Goal: Task Accomplishment & Management: Manage account settings

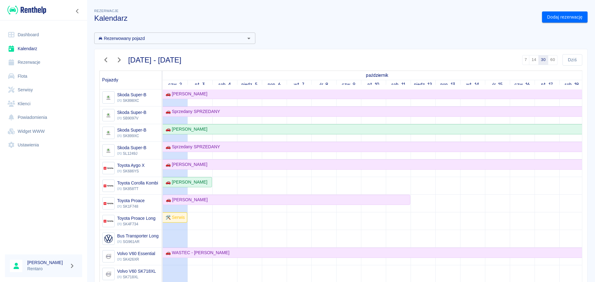
scroll to position [472, 0]
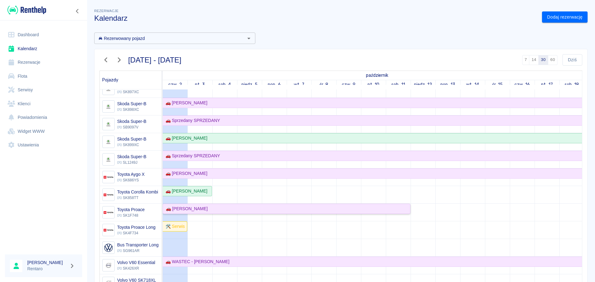
click at [227, 211] on div "🚗 Piotr Weiss" at bounding box center [286, 209] width 246 height 7
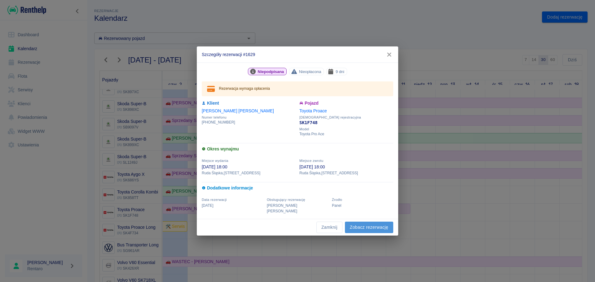
click at [384, 224] on link "Zobacz rezerwację" at bounding box center [369, 227] width 48 height 11
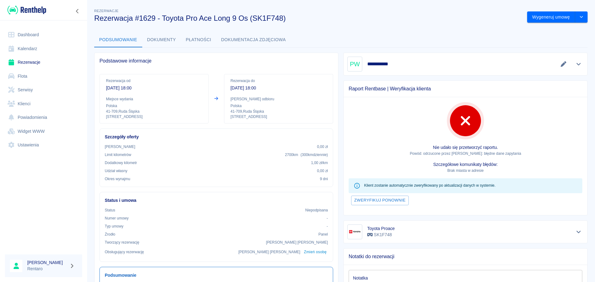
click at [558, 68] on div at bounding box center [563, 64] width 10 height 9
click at [561, 66] on icon "Edytuj dane" at bounding box center [564, 64] width 6 height 6
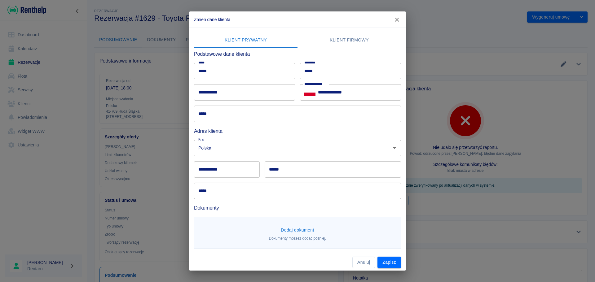
click at [227, 91] on input "**********" at bounding box center [244, 92] width 101 height 16
type input "**********"
click at [208, 116] on input "*****" at bounding box center [297, 114] width 207 height 16
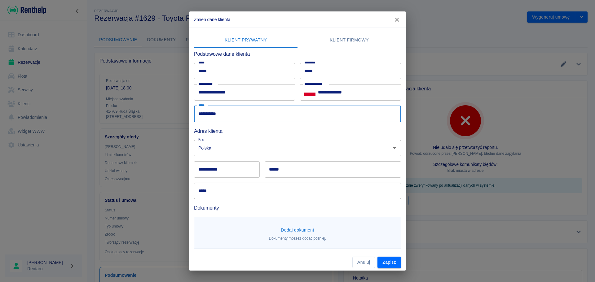
type input "**********"
click at [216, 169] on input "**********" at bounding box center [227, 169] width 66 height 16
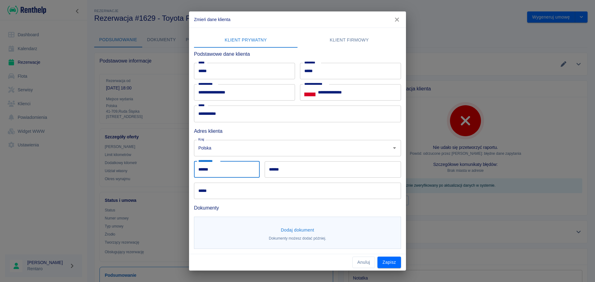
type input "******"
click at [287, 170] on input "******" at bounding box center [333, 169] width 136 height 16
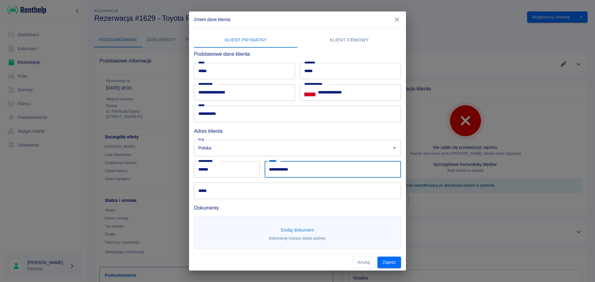
type input "**********"
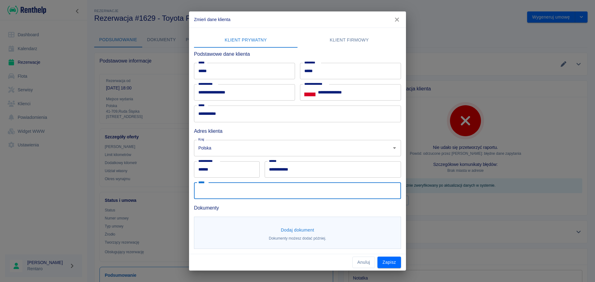
click at [259, 188] on input "*****" at bounding box center [297, 191] width 207 height 16
type input "*"
type input "**********"
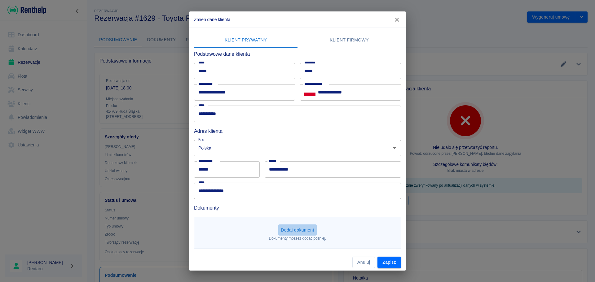
click at [306, 229] on button "Dodaj dokument" at bounding box center [297, 230] width 38 height 11
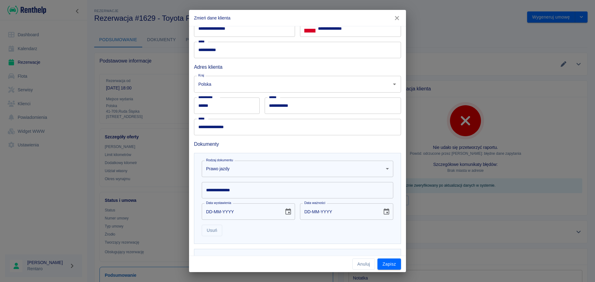
scroll to position [87, 0]
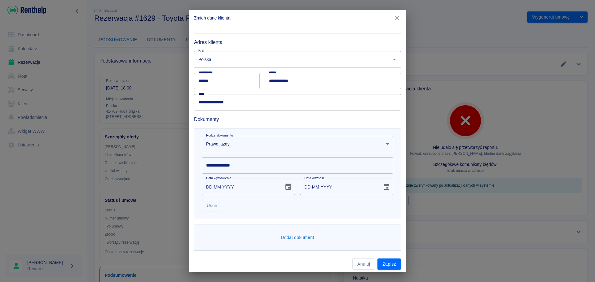
click at [256, 146] on body "Używamy plików Cookies, by zapewnić Ci najlepsze możliwe doświadczenie. Aby dow…" at bounding box center [297, 141] width 595 height 282
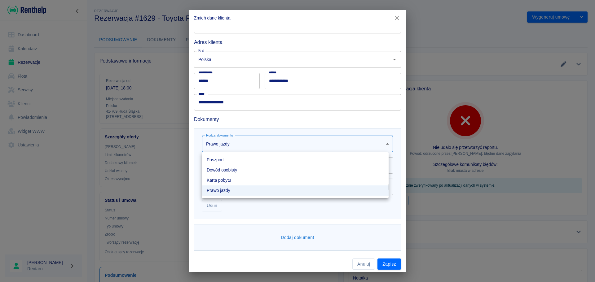
click at [248, 136] on div at bounding box center [297, 141] width 595 height 282
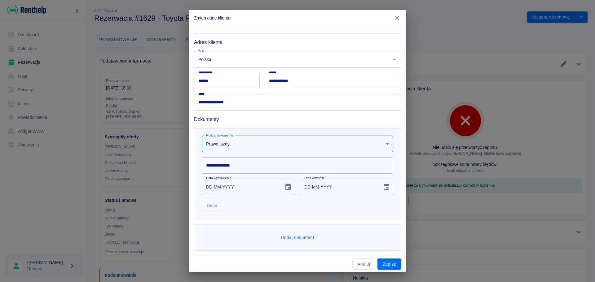
click at [236, 164] on input "**********" at bounding box center [298, 165] width 192 height 16
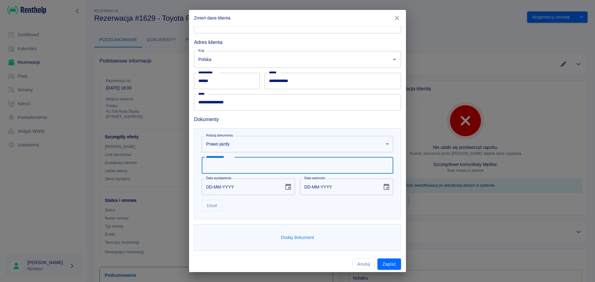
click at [213, 171] on input "**********" at bounding box center [298, 165] width 192 height 16
type input "*"
type input "**********"
click at [210, 188] on input "DD-MM-YYYY" at bounding box center [241, 187] width 78 height 16
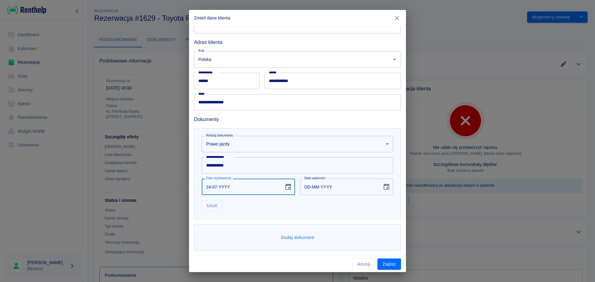
type input "24-07-0002"
type input "24-07-0012"
type input "24-07-0020"
type input "24-07-0030"
type input "24-07-0200"
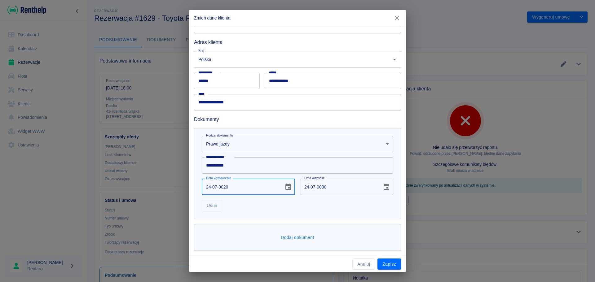
type input "24-07-0210"
type input "24-07-2006"
type input "24-07-2016"
type input "24-07-2006"
click at [319, 188] on input "24-07-2016" at bounding box center [339, 187] width 78 height 16
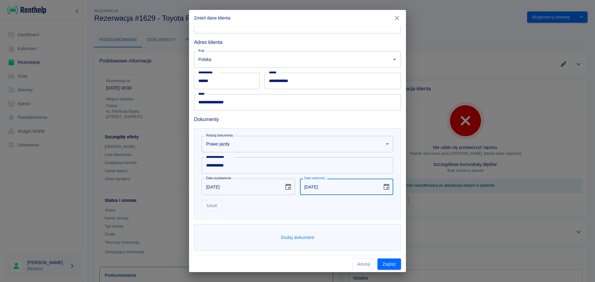
type input "24-07-2026"
drag, startPoint x: 303, startPoint y: 214, endPoint x: 293, endPoint y: 210, distance: 10.6
click at [302, 215] on div "**********" at bounding box center [297, 173] width 207 height 91
click at [305, 238] on button "Dodaj dokument" at bounding box center [297, 237] width 38 height 11
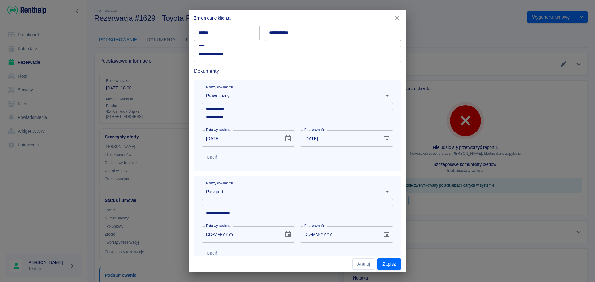
scroll to position [183, 0]
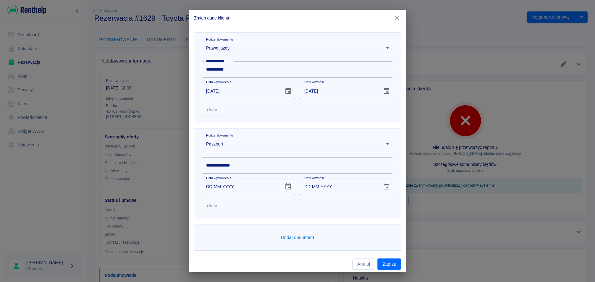
click at [232, 150] on body "Używamy plików Cookies, by zapewnić Ci najlepsze możliwe doświadczenie. Aby dow…" at bounding box center [297, 141] width 595 height 282
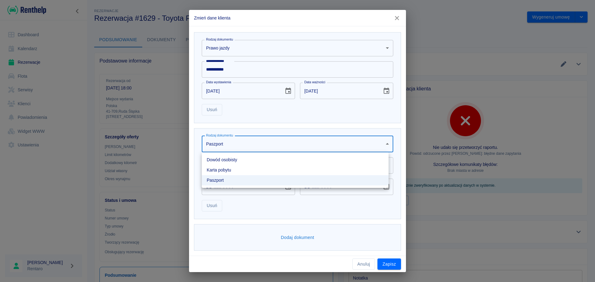
click at [232, 161] on li "Dowód osobisty" at bounding box center [295, 160] width 187 height 10
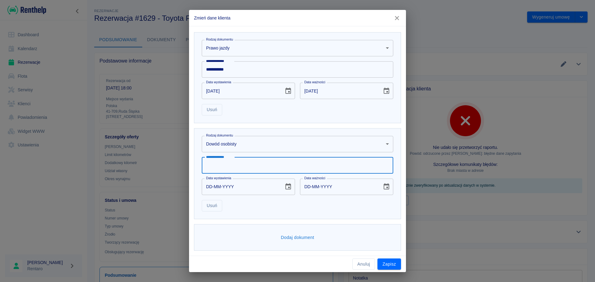
click at [230, 161] on input "**********" at bounding box center [298, 165] width 192 height 16
type input "*********"
click at [212, 189] on input "DD-MM-YYYY" at bounding box center [241, 187] width 78 height 16
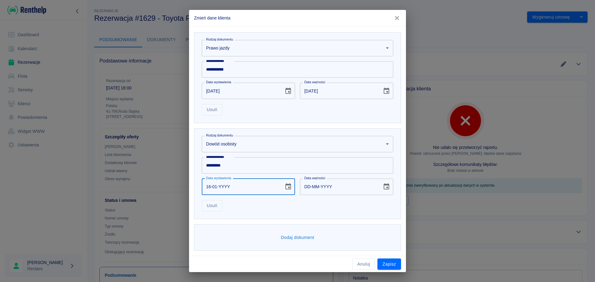
type input "16-01-0002"
type input "16-01-0012"
type input "16-01-0020"
type input "16-01-0030"
type input "16-01-0201"
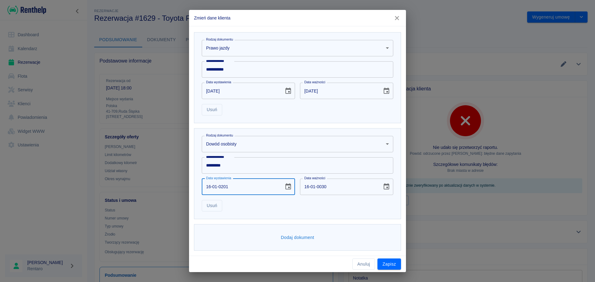
type input "16-01-0211"
type input "16-01-2018"
type input "16-01-2028"
type input "16-01-0002"
type input "16-01-0012"
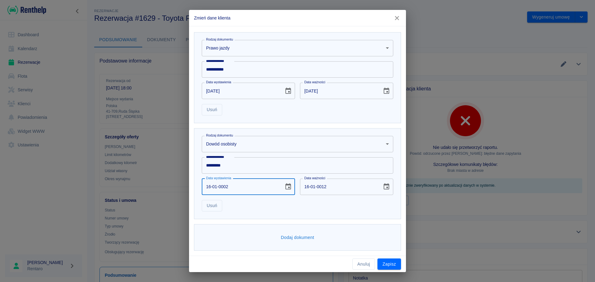
type input "16-01-0020"
type input "16-01-0030"
type input "16-01-0202"
type input "16-01-0212"
type input "16-01-2028"
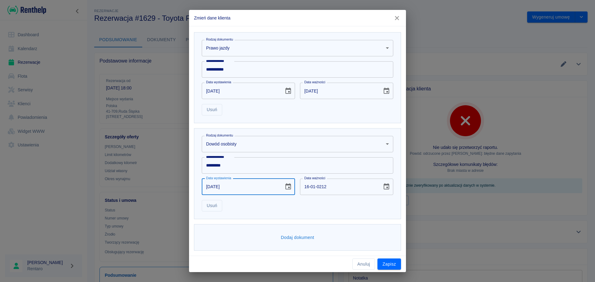
type input "16-01-2038"
type input "16-01-0002"
type input "16-01-0012"
type input "16-01-0020"
type input "16-01-0030"
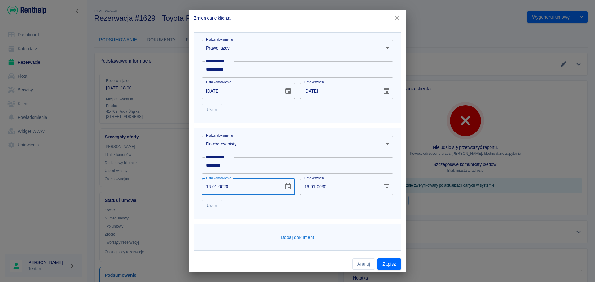
type input "16-01-0201"
type input "16-01-0211"
type input "16-01-2018"
type input "16-01-2028"
type input "16-01-2018"
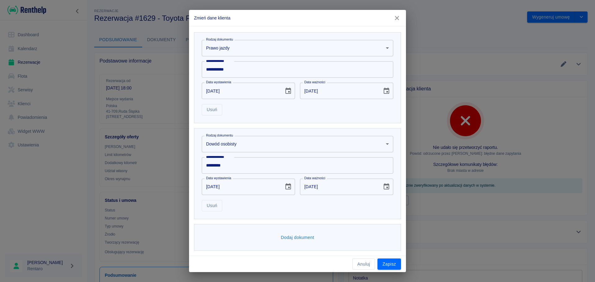
click at [312, 204] on div "Usuń" at bounding box center [295, 203] width 196 height 16
click at [386, 264] on button "Zapisz" at bounding box center [389, 264] width 24 height 11
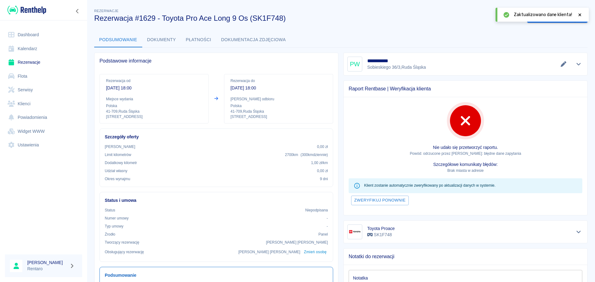
click at [373, 165] on p "Szczegółowe komunikaty błędów:" at bounding box center [466, 164] width 234 height 7
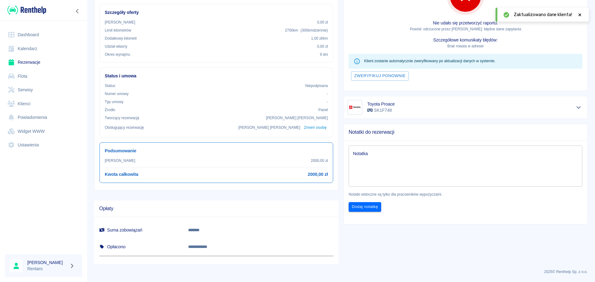
scroll to position [0, 0]
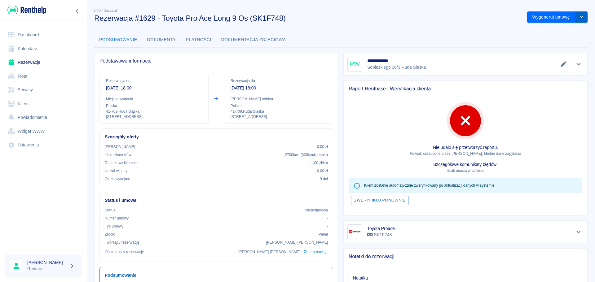
click at [575, 17] on button "drop-down" at bounding box center [581, 16] width 12 height 11
click at [495, 34] on div "Podsumowanie Dokumenty Płatności Dokumentacja zdjęciowa" at bounding box center [340, 40] width 493 height 15
click at [580, 19] on button "drop-down" at bounding box center [581, 16] width 12 height 11
click at [557, 32] on li "Modyfikuj rezerwację" at bounding box center [553, 30] width 50 height 10
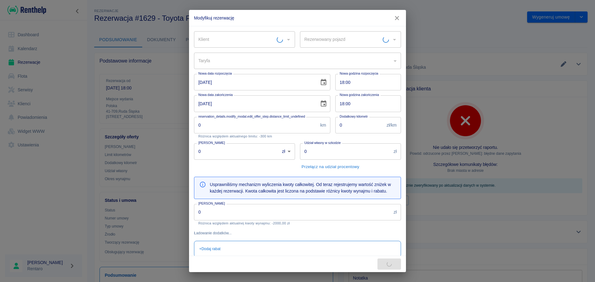
type input "Toyota Proace - SK1F748"
type input "Piotr Weiss"
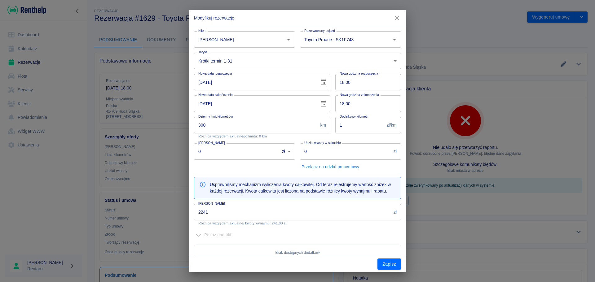
type input "300"
type input "1"
type input "2241"
click at [200, 104] on input "11-10-2025" at bounding box center [254, 103] width 121 height 16
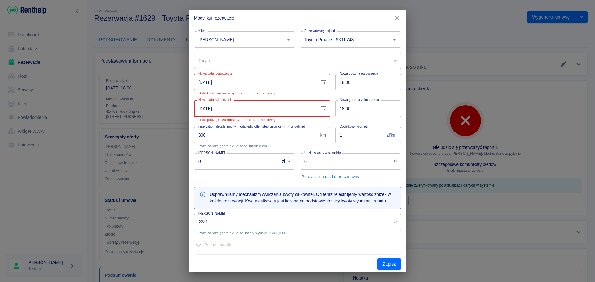
type input "12-10-2025"
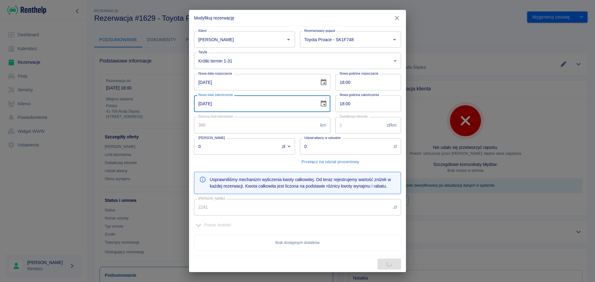
type input "2490"
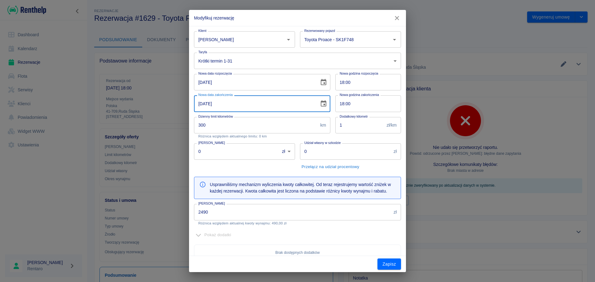
type input "12-10-2025"
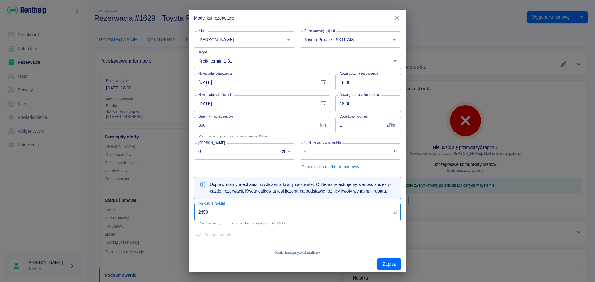
click at [225, 209] on input "2490" at bounding box center [292, 212] width 197 height 16
type input "2000"
click at [338, 235] on div "Pokaż dodatki" at bounding box center [297, 236] width 207 height 10
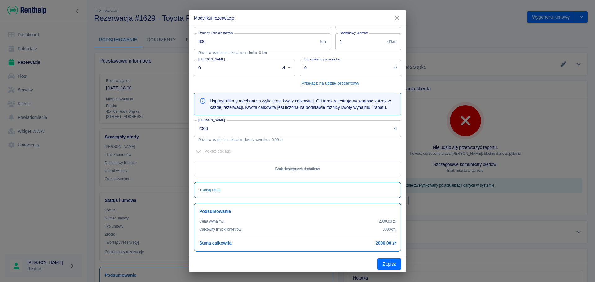
scroll to position [85, 0]
click at [390, 265] on button "Zapisz" at bounding box center [389, 264] width 24 height 11
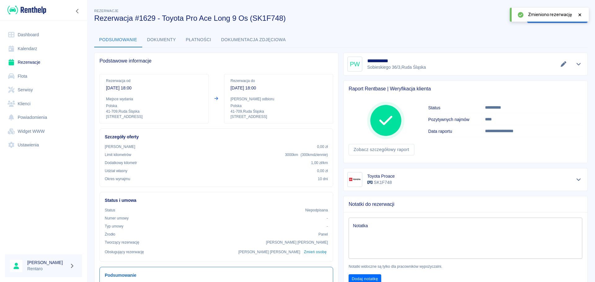
click at [582, 13] on icon at bounding box center [580, 15] width 6 height 4
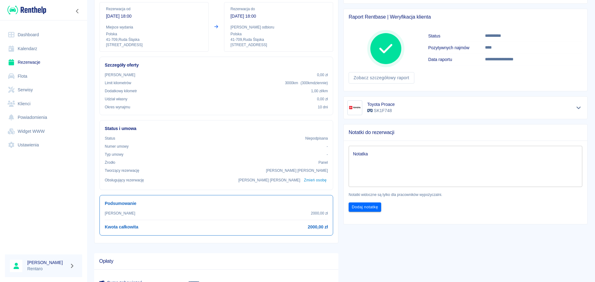
scroll to position [0, 0]
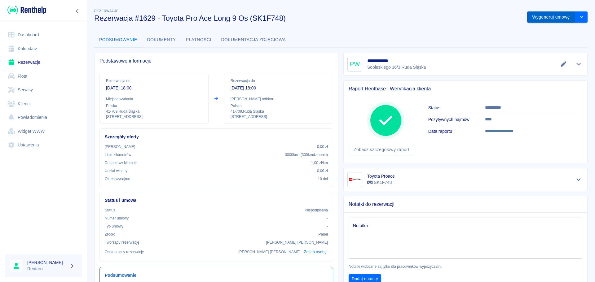
click at [533, 17] on button "Wygeneruj umowę" at bounding box center [551, 16] width 48 height 11
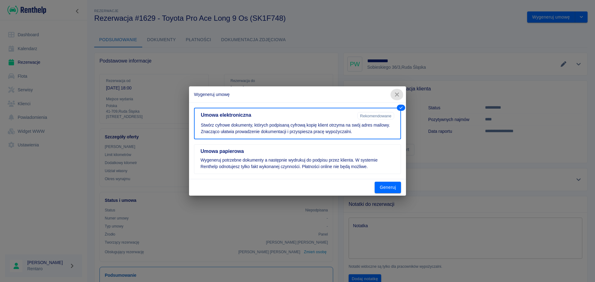
click at [392, 95] on button "button" at bounding box center [397, 94] width 13 height 11
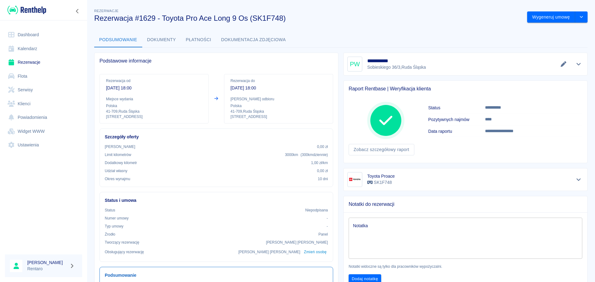
click at [27, 49] on link "Kalendarz" at bounding box center [43, 49] width 77 height 14
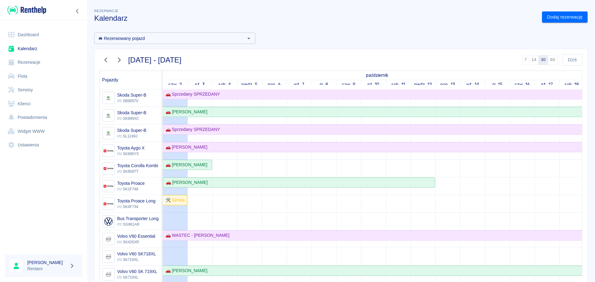
scroll to position [503, 0]
